Goal: Submit feedback/report problem

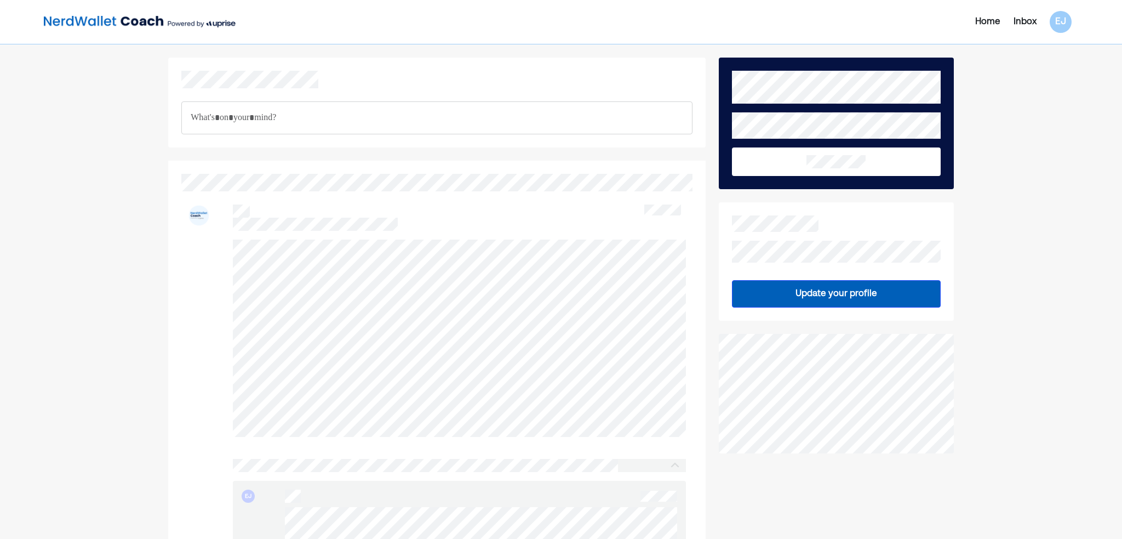
click at [310, 119] on p "Rich Text Editor. Editing area: main" at bounding box center [437, 118] width 493 height 14
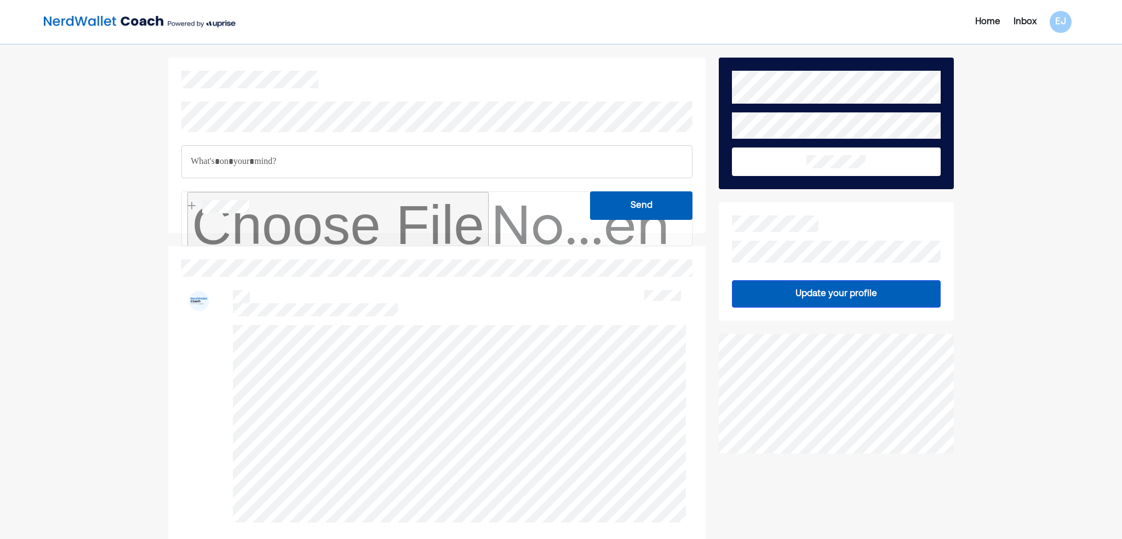
click at [299, 167] on p "Rich Text Editor. Editing area: main" at bounding box center [437, 162] width 493 height 14
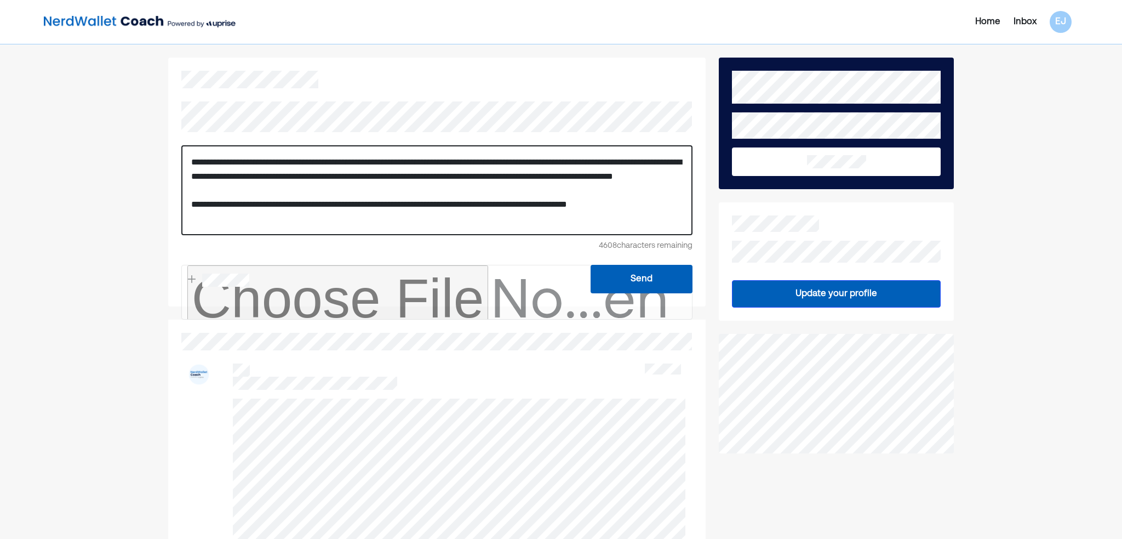
click at [660, 224] on p "**********" at bounding box center [437, 190] width 492 height 70
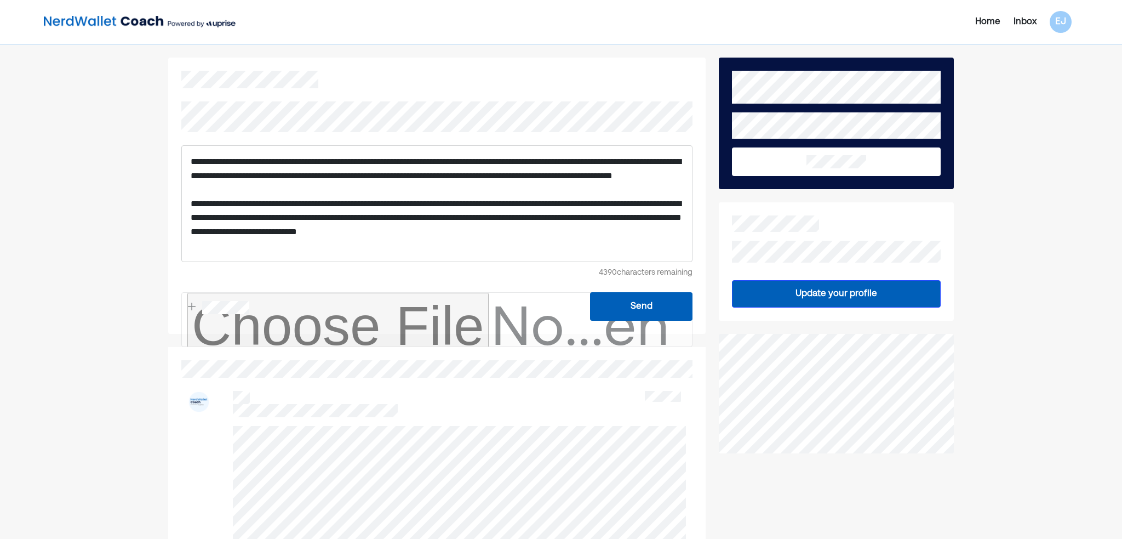
click at [648, 293] on button "Send" at bounding box center [641, 306] width 102 height 28
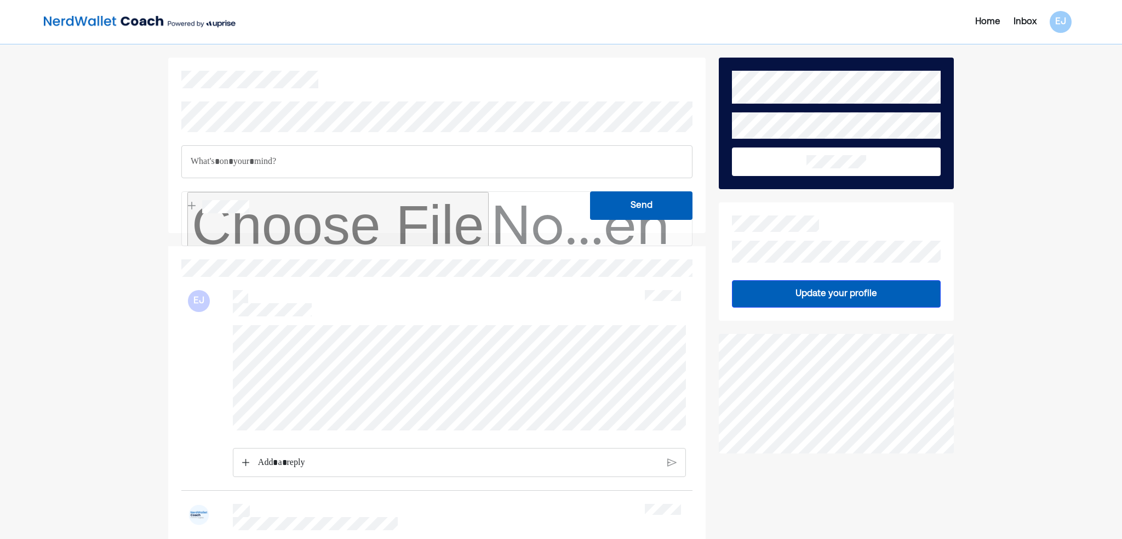
click at [293, 458] on div "Rich Text Editor. Editing area: main" at bounding box center [458, 462] width 412 height 28
click at [249, 465] on img at bounding box center [245, 462] width 7 height 8
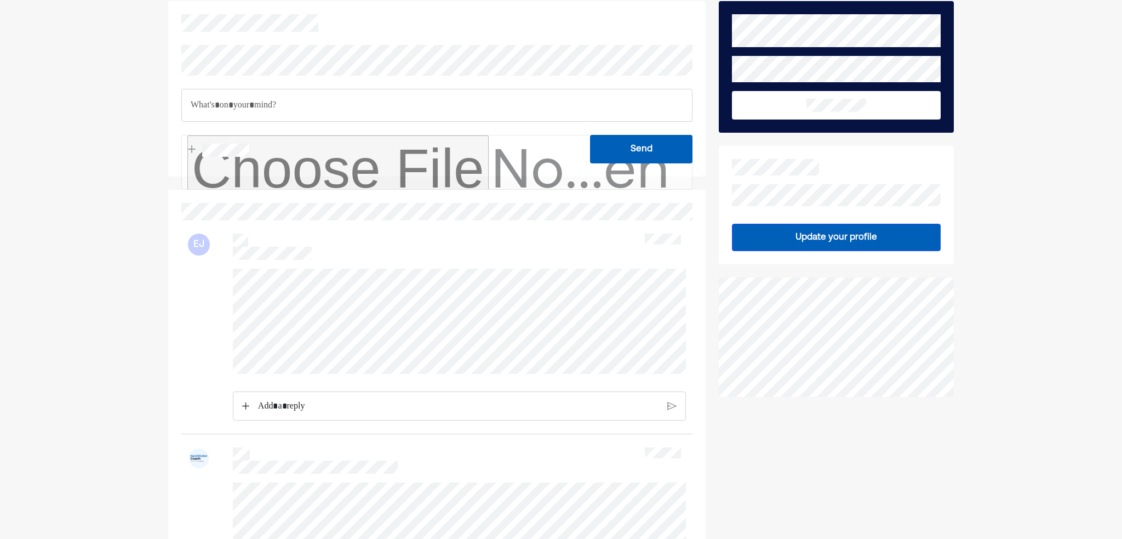
scroll to position [219, 0]
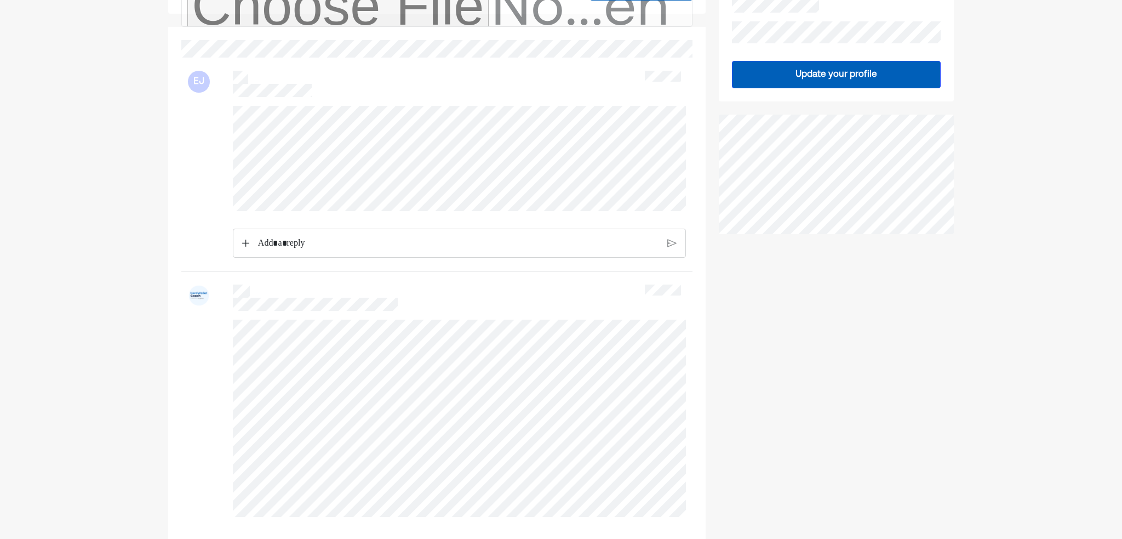
click at [242, 247] on img at bounding box center [245, 243] width 7 height 8
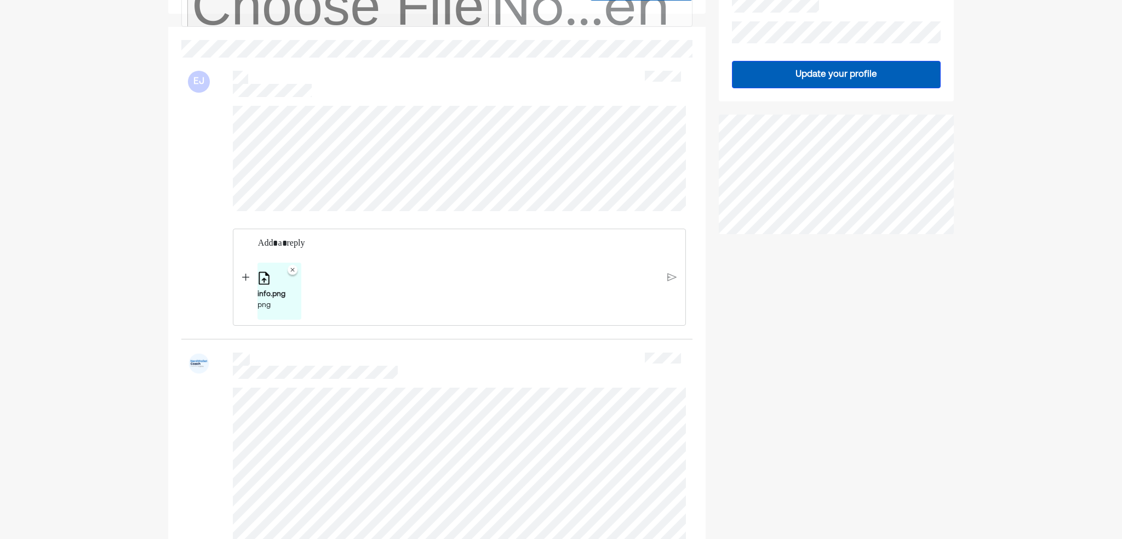
click at [246, 281] on img at bounding box center [245, 277] width 7 height 8
click at [296, 250] on p "Rich Text Editor. Editing area: main" at bounding box center [458, 243] width 401 height 14
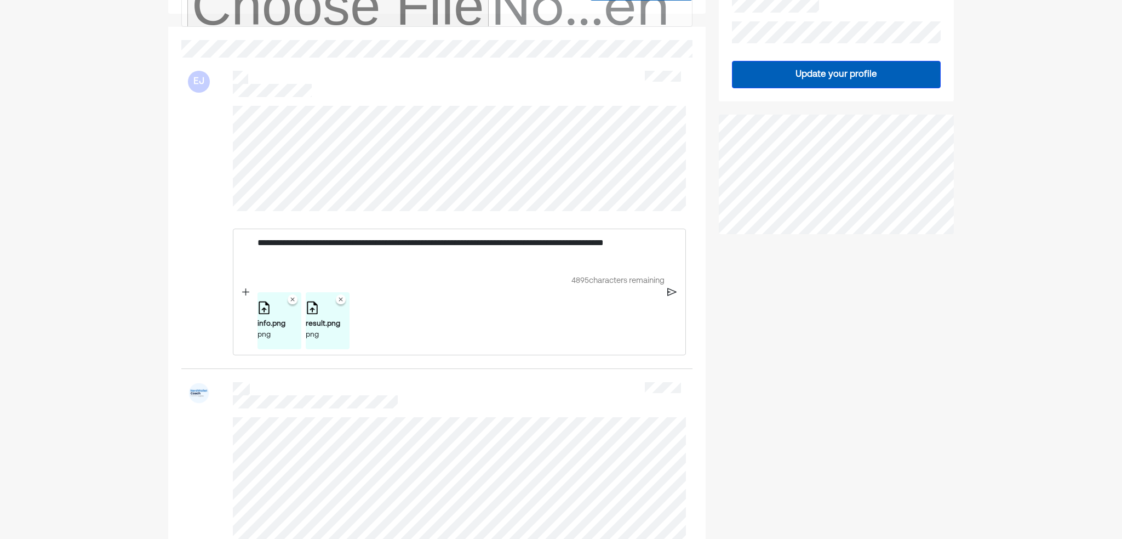
drag, startPoint x: 666, startPoint y: 298, endPoint x: 673, endPoint y: 300, distance: 6.9
click at [669, 298] on div "**********" at bounding box center [459, 292] width 453 height 127
click at [673, 297] on img at bounding box center [671, 292] width 9 height 10
